Goal: Check status: Check status

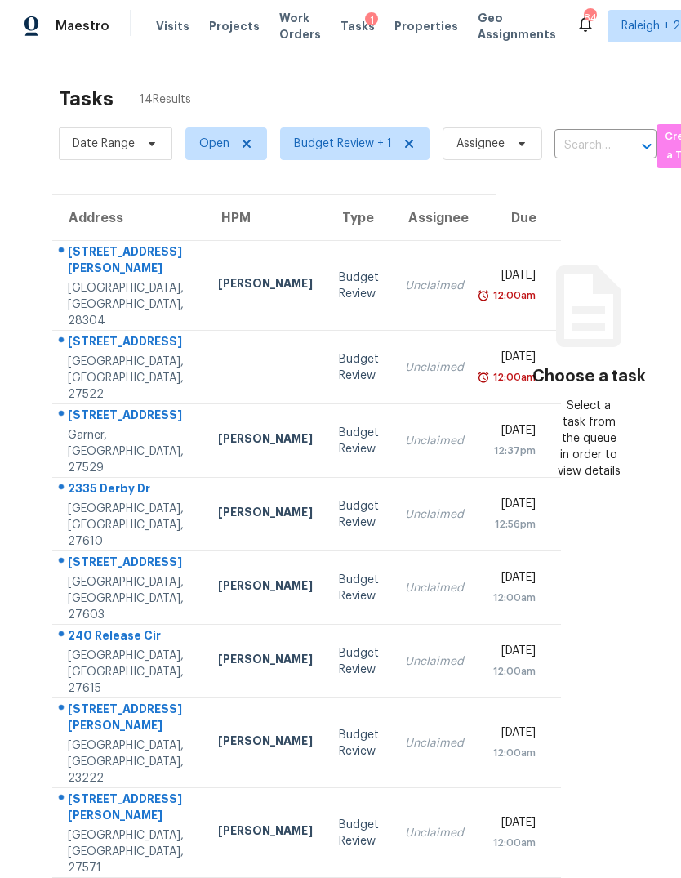
click at [154, 291] on td "[STREET_ADDRESS][PERSON_NAME]" at bounding box center [128, 286] width 153 height 90
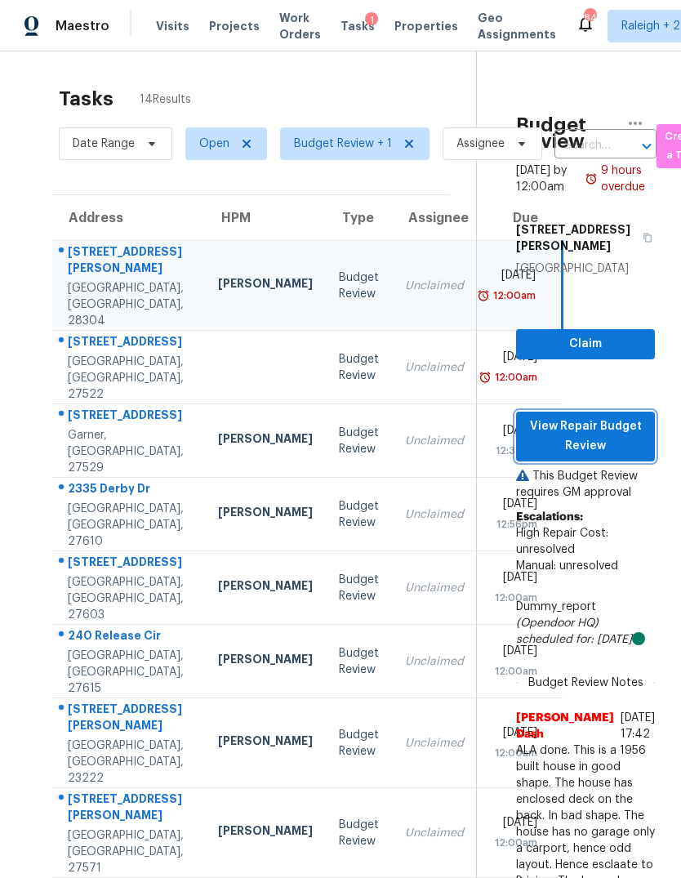
click at [629, 456] on span "View Repair Budget Review" at bounding box center [585, 436] width 113 height 40
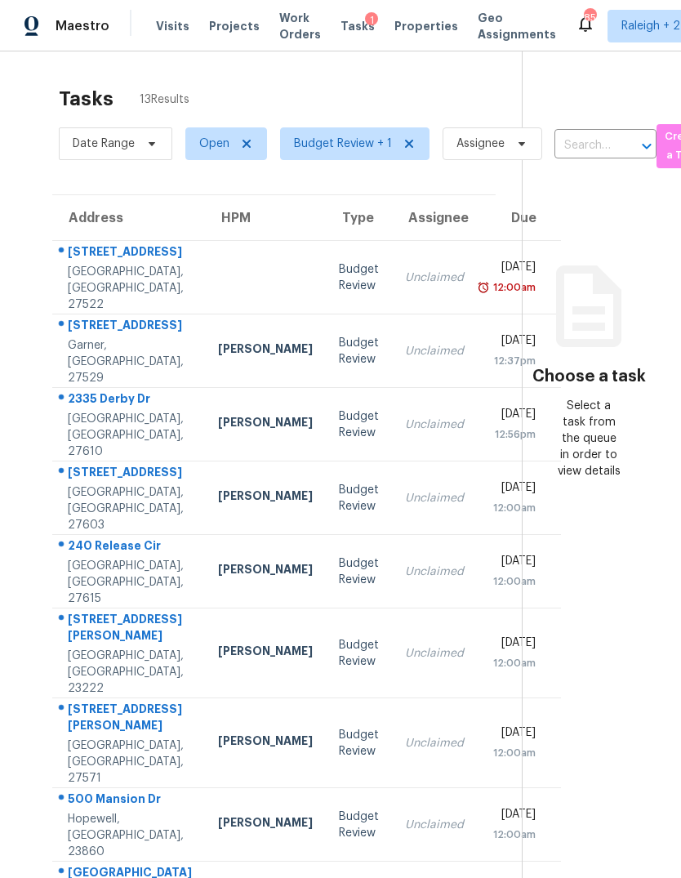
click at [205, 300] on td at bounding box center [265, 277] width 121 height 73
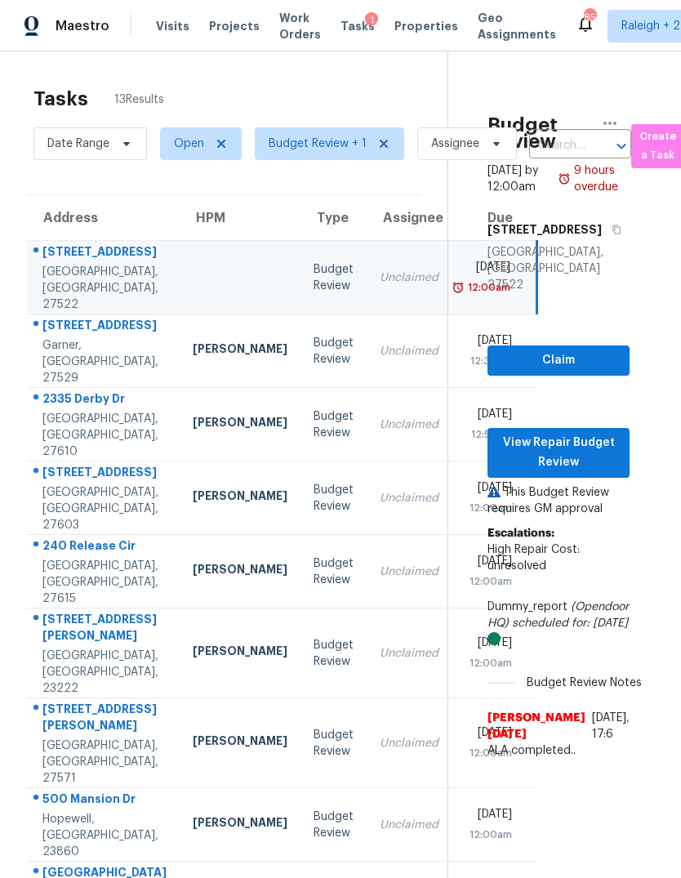
scroll to position [0, 25]
click at [589, 469] on span "View Repair Budget Review" at bounding box center [558, 453] width 116 height 40
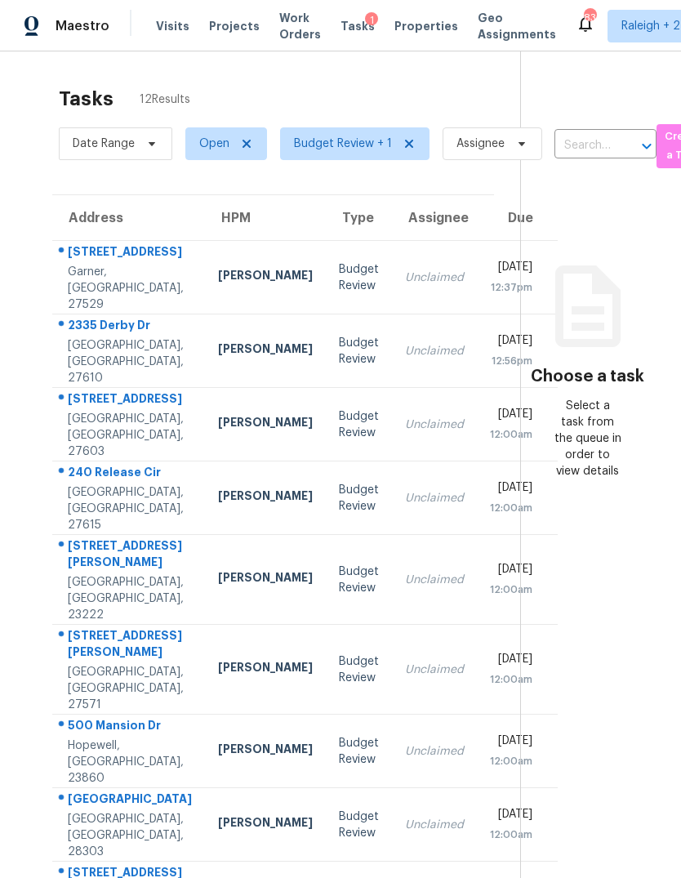
click at [131, 264] on div "[STREET_ADDRESS]" at bounding box center [130, 253] width 124 height 20
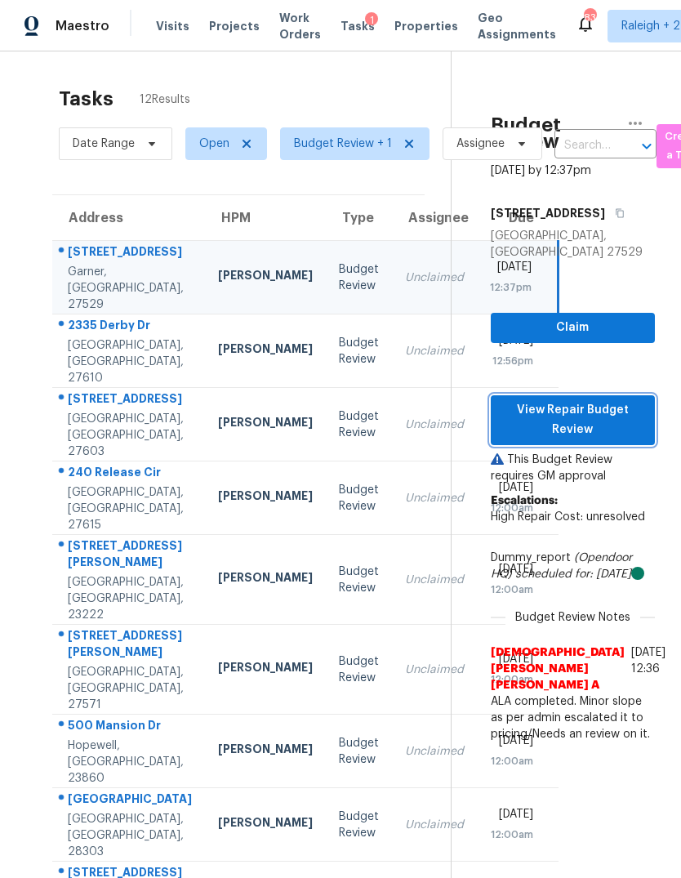
click at [620, 440] on span "View Repair Budget Review" at bounding box center [573, 420] width 138 height 40
